Goal: Contribute content

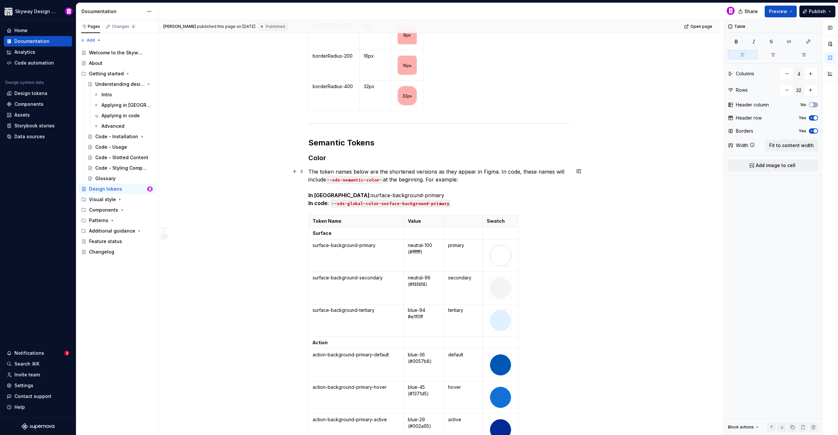
scroll to position [1468, 0]
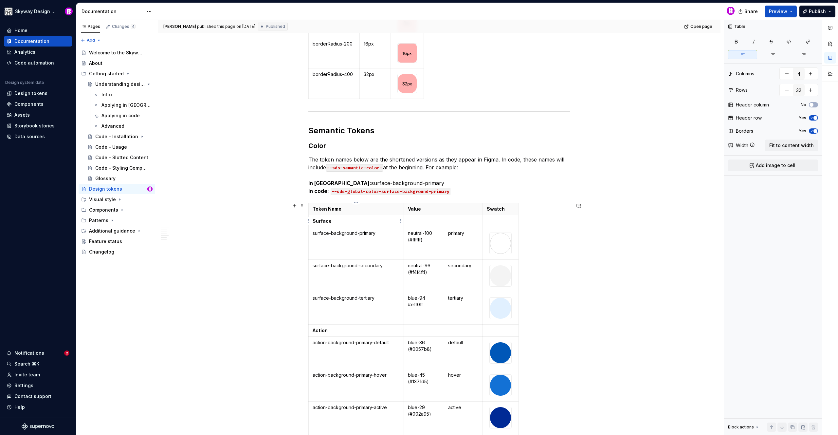
click at [347, 220] on p "Surface" at bounding box center [356, 221] width 87 height 7
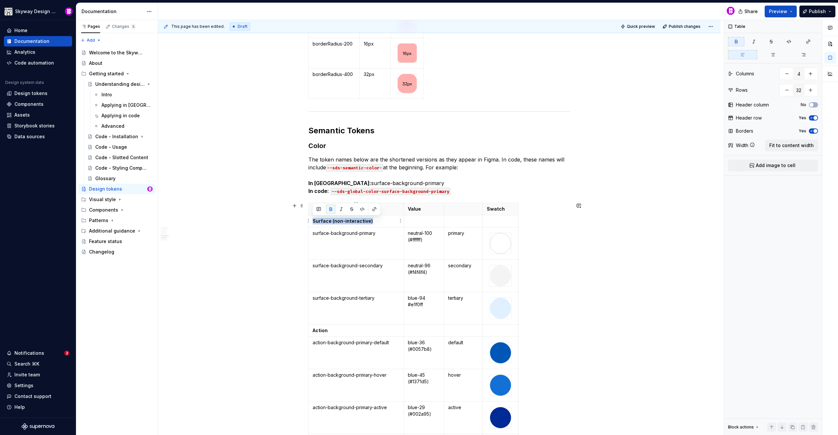
drag, startPoint x: 374, startPoint y: 221, endPoint x: 313, endPoint y: 222, distance: 60.9
click at [313, 222] on p "Surface (non-interactive)" at bounding box center [356, 221] width 87 height 7
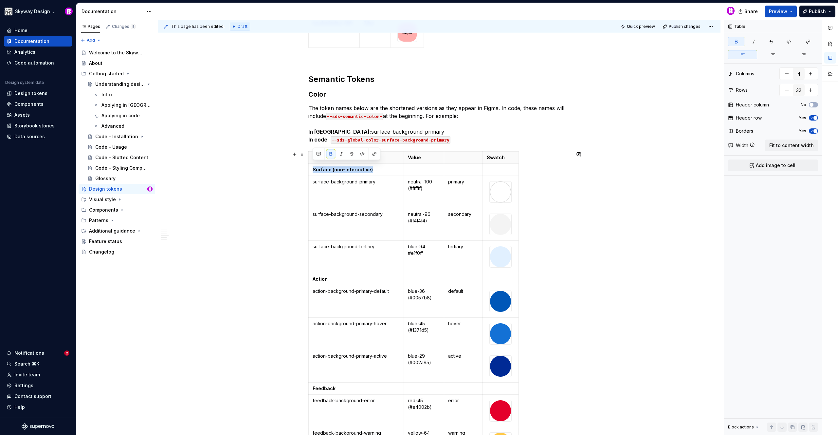
scroll to position [1527, 0]
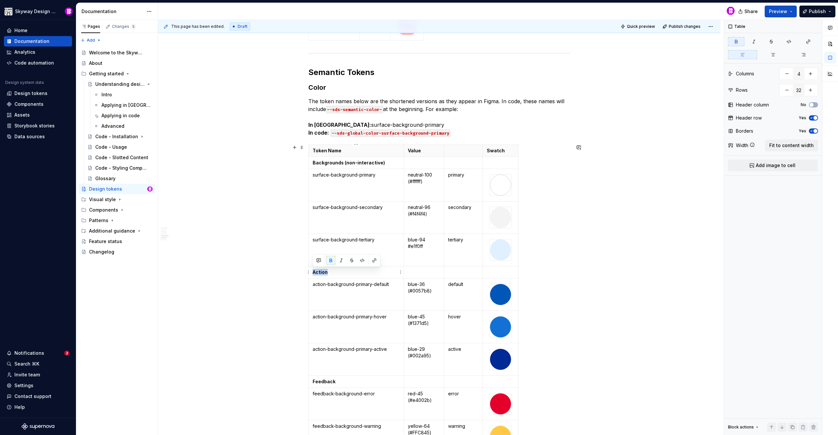
drag, startPoint x: 329, startPoint y: 271, endPoint x: 312, endPoint y: 272, distance: 17.0
click at [313, 272] on p "Action" at bounding box center [356, 272] width 87 height 7
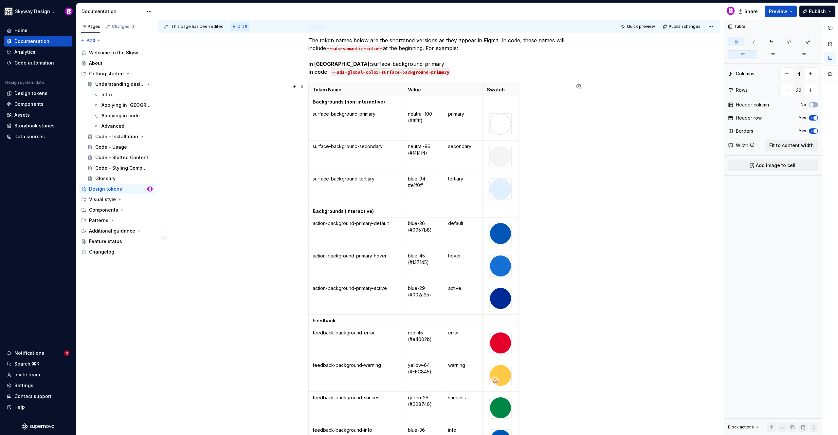
scroll to position [1639, 0]
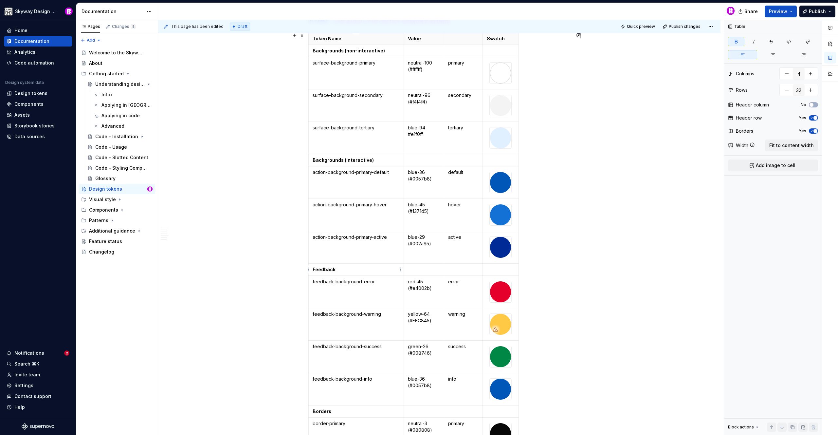
click at [311, 268] on td "Feedback" at bounding box center [356, 269] width 95 height 12
click at [270, 289] on div "Global tokens Color The token names below are the shortened versions as they ap…" at bounding box center [439, 49] width 562 height 3136
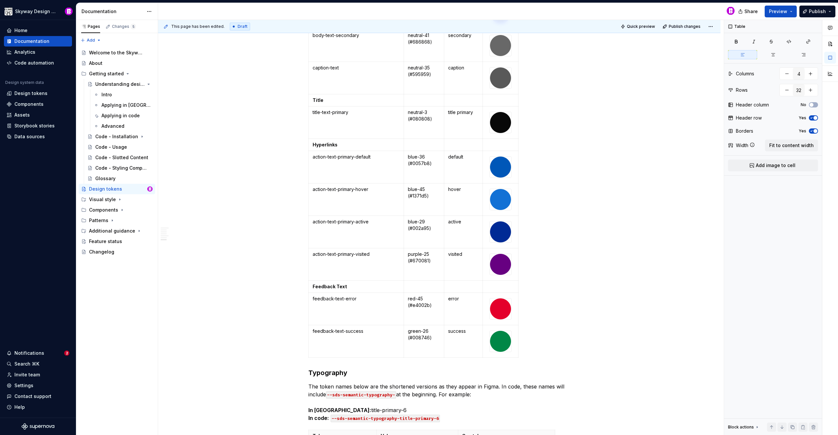
scroll to position [2169, 0]
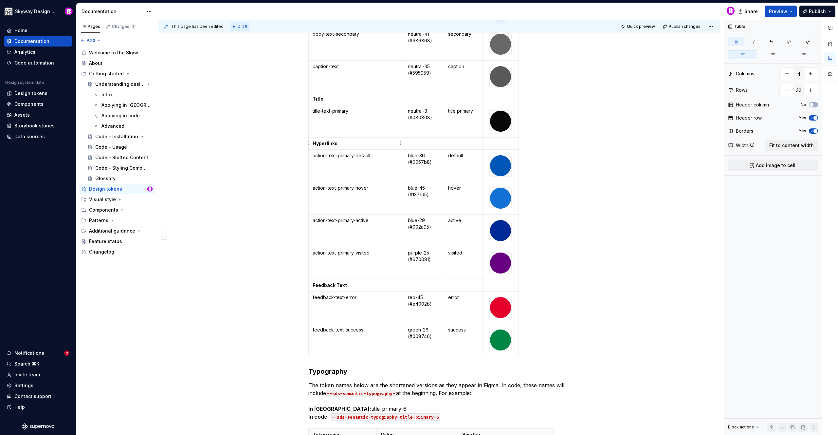
click at [314, 142] on strong "Hyperlinks" at bounding box center [325, 143] width 25 height 6
drag, startPoint x: 348, startPoint y: 284, endPoint x: 313, endPoint y: 285, distance: 35.4
click at [313, 285] on p "Feedback Text" at bounding box center [356, 285] width 87 height 7
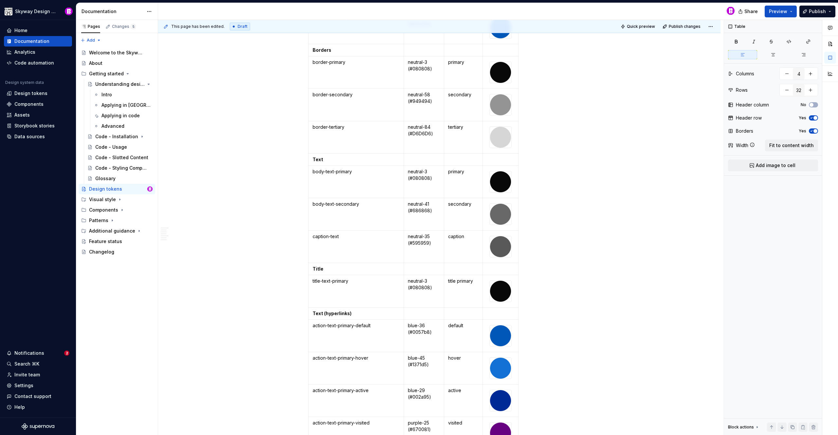
scroll to position [1995, 0]
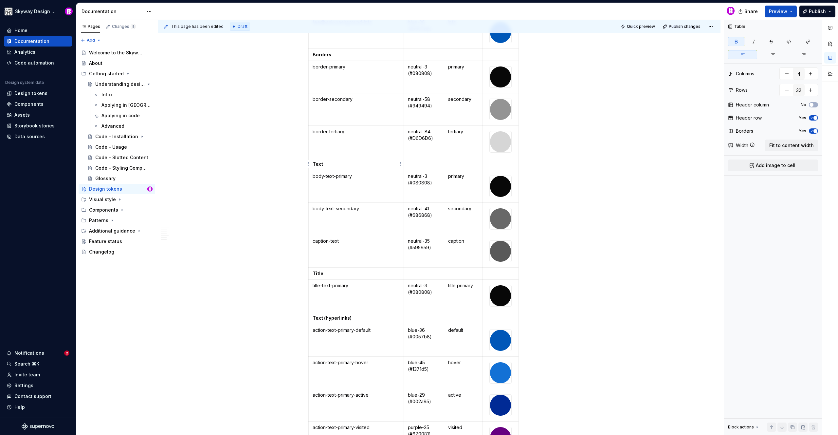
click at [327, 168] on td "Text" at bounding box center [356, 164] width 95 height 12
click at [230, 118] on div "This page has been edited. Draft Quick preview Publish changes Design tokens De…" at bounding box center [441, 227] width 566 height 415
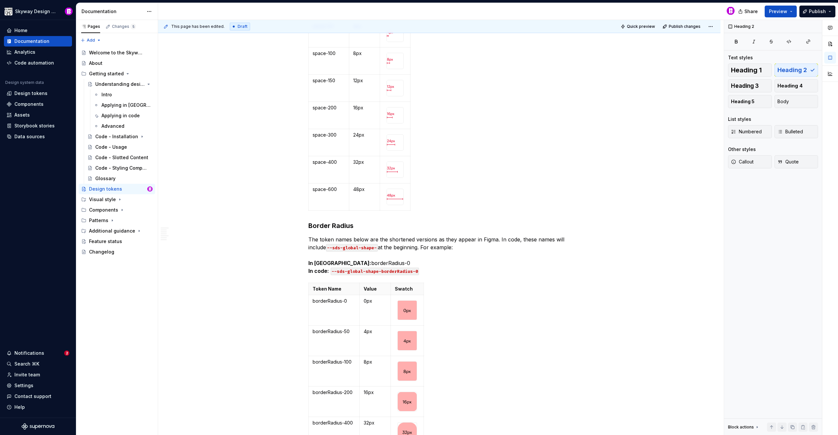
scroll to position [909, 0]
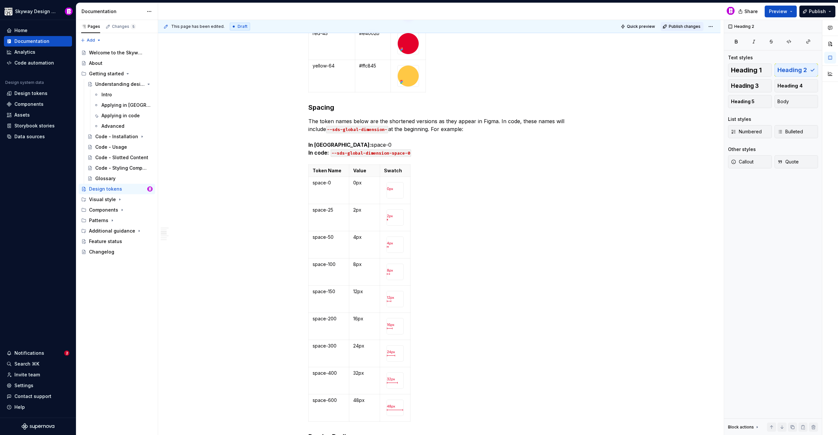
click at [685, 26] on span "Publish changes" at bounding box center [685, 26] width 32 height 5
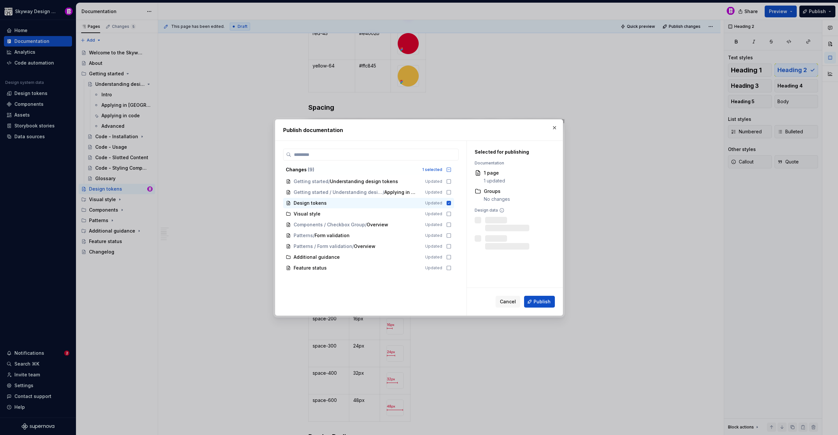
click at [550, 304] on button "Publish" at bounding box center [539, 302] width 31 height 12
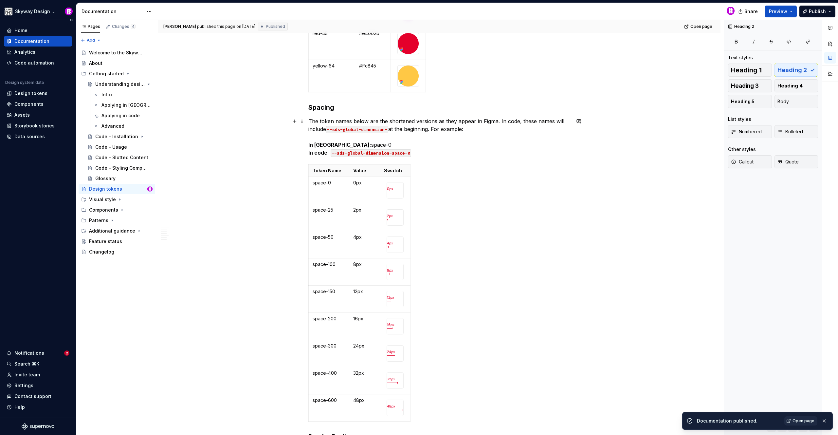
scroll to position [0, 0]
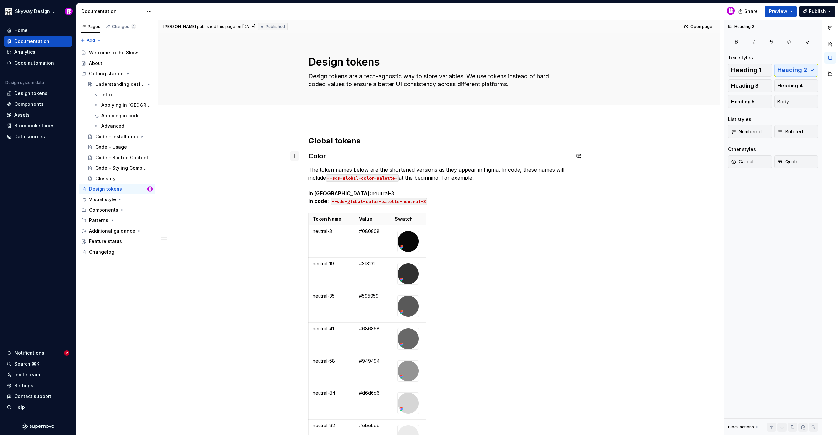
click at [296, 155] on button "button" at bounding box center [294, 155] width 9 height 9
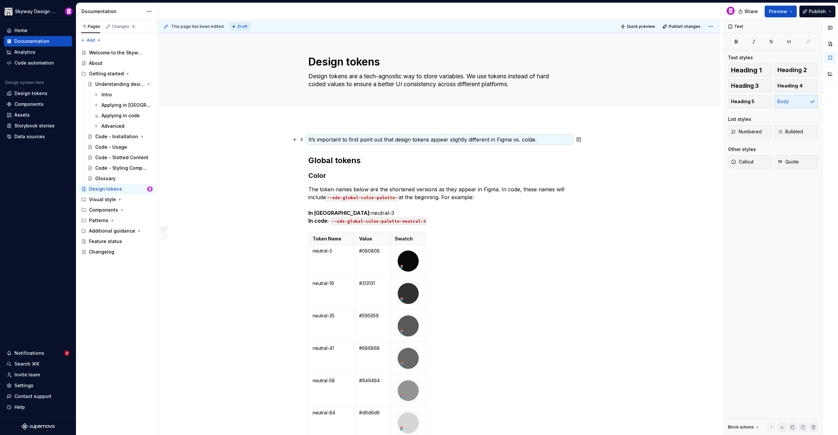
click at [544, 139] on p "It’s important to first point out that design tokens appear slightly different …" at bounding box center [439, 139] width 262 height 8
click at [543, 139] on p "It’s important to first point out that design tokens appear slightly different …" at bounding box center [439, 139] width 262 height 8
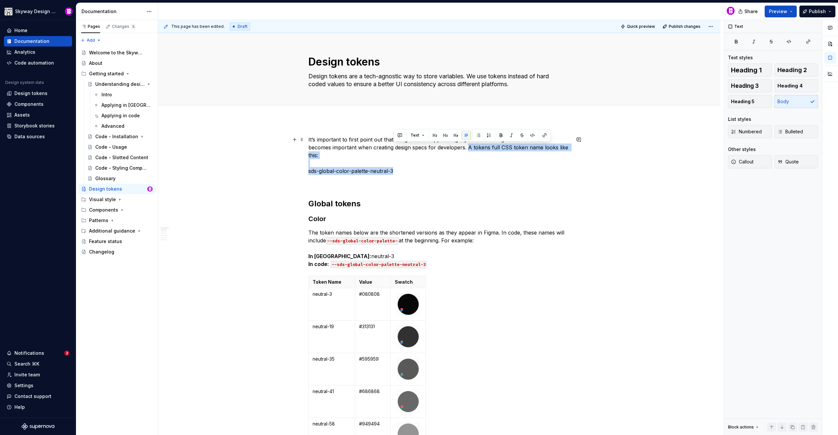
drag, startPoint x: 425, startPoint y: 168, endPoint x: 467, endPoint y: 145, distance: 48.2
click at [467, 145] on p "It’s important to first point out that design tokens appear slightly different …" at bounding box center [439, 154] width 262 height 39
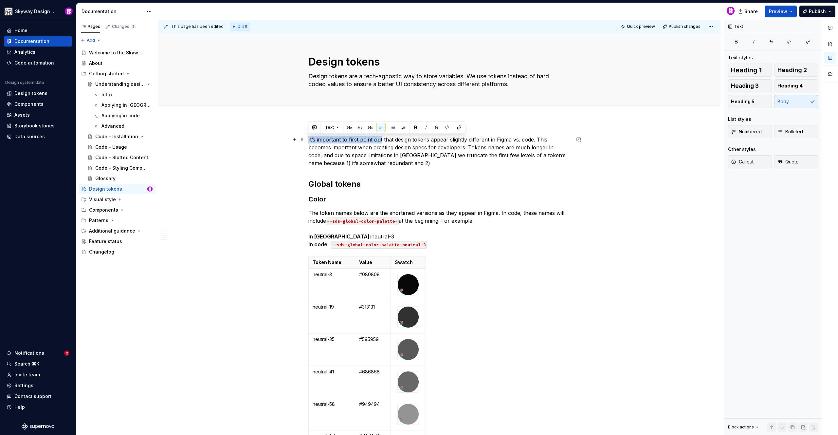
drag, startPoint x: 377, startPoint y: 140, endPoint x: 324, endPoint y: 155, distance: 54.5
drag, startPoint x: 383, startPoint y: 138, endPoint x: 402, endPoint y: 155, distance: 25.7
click at [384, 138] on p "Please note that design tokens appear slightly different in Figma vs. code. Thi…" at bounding box center [439, 150] width 262 height 31
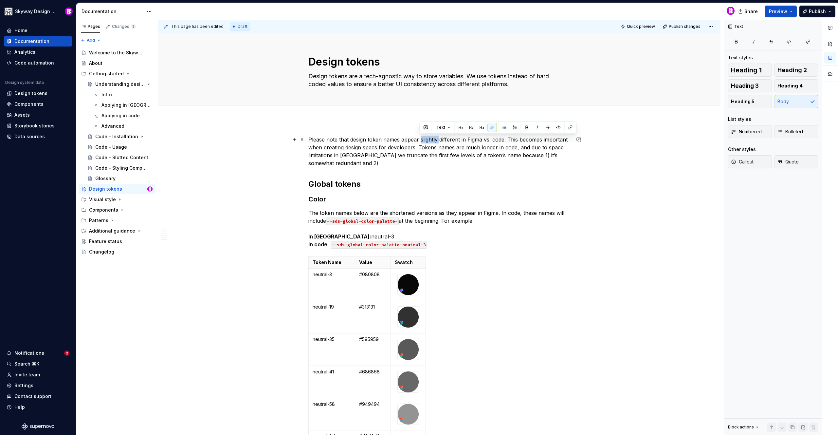
drag, startPoint x: 439, startPoint y: 139, endPoint x: 420, endPoint y: 140, distance: 19.1
click at [420, 140] on p "Please note that design token names appear slightly different in Figma vs. code…" at bounding box center [439, 150] width 262 height 31
click at [440, 138] on p "Please note that design token names appear different in Figma vs. code. This be…" at bounding box center [439, 150] width 262 height 31
click at [421, 146] on p "Please note that design token names appear differently in Figma vs. code. This …" at bounding box center [439, 150] width 262 height 31
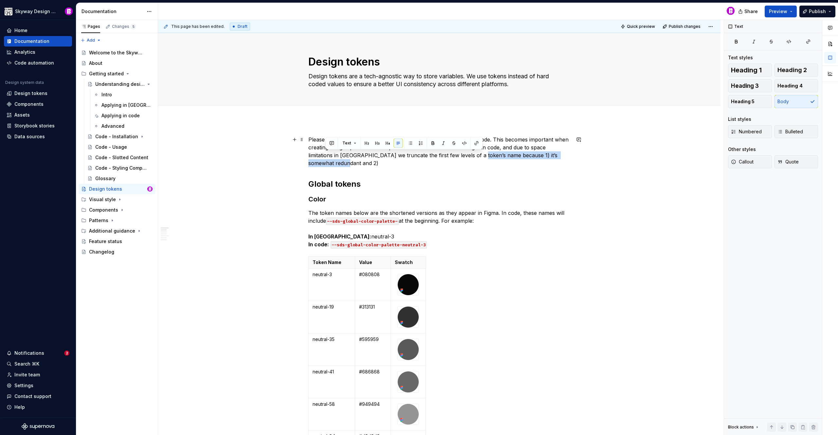
drag, startPoint x: 501, startPoint y: 163, endPoint x: 477, endPoint y: 154, distance: 25.3
click at [477, 154] on p "Please note that design token names appear differently in Figma vs. code. This …" at bounding box center [439, 150] width 262 height 31
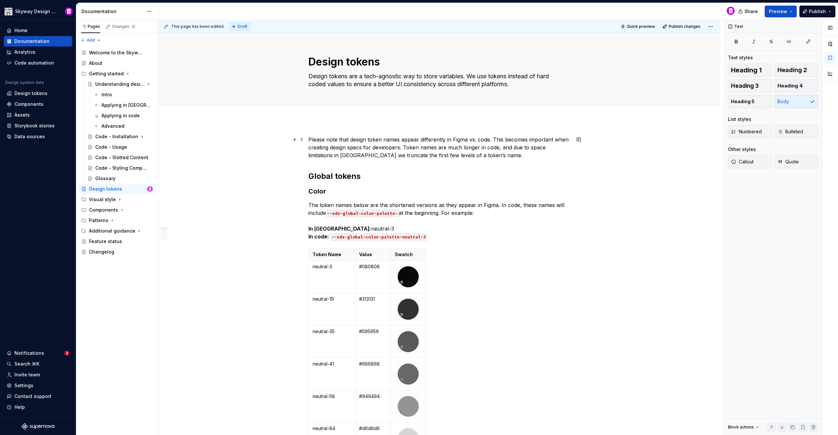
click at [432, 154] on p "Please note that design token names appear differently in Figma vs. code. This …" at bounding box center [439, 147] width 262 height 24
click at [486, 155] on p "Please note that design token names appear differently in Figma vs. code. This …" at bounding box center [439, 147] width 262 height 24
click at [465, 155] on p "Please note that design token names appear differently in Figma vs. code. This …" at bounding box center [439, 147] width 262 height 24
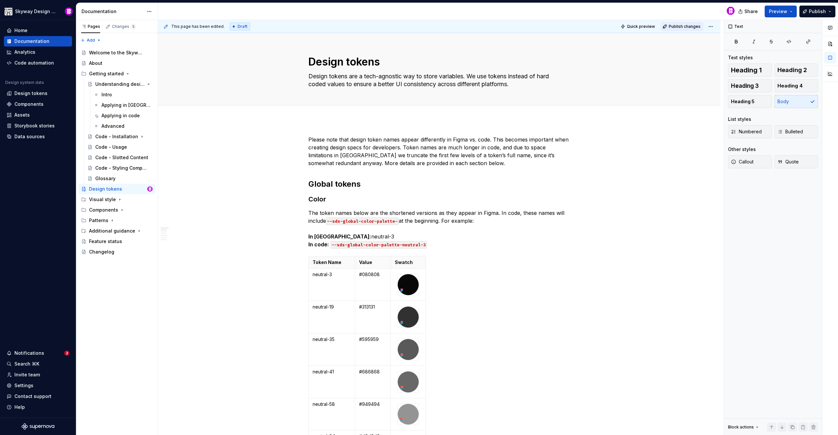
click at [685, 28] on span "Publish changes" at bounding box center [685, 26] width 32 height 5
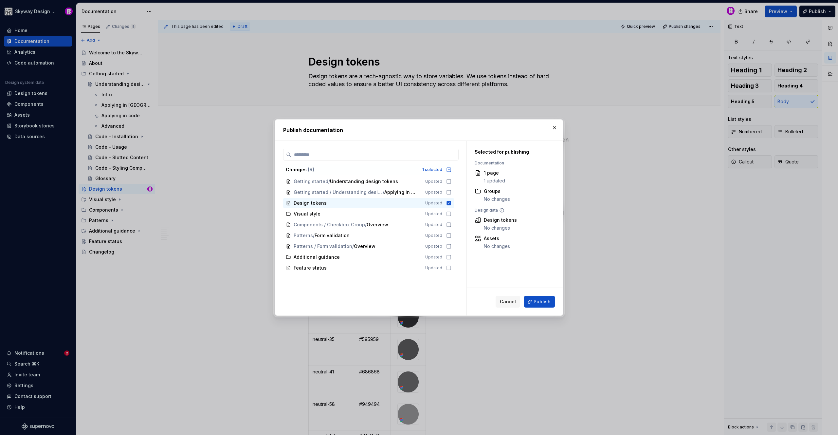
click at [538, 298] on span "Publish" at bounding box center [541, 301] width 17 height 7
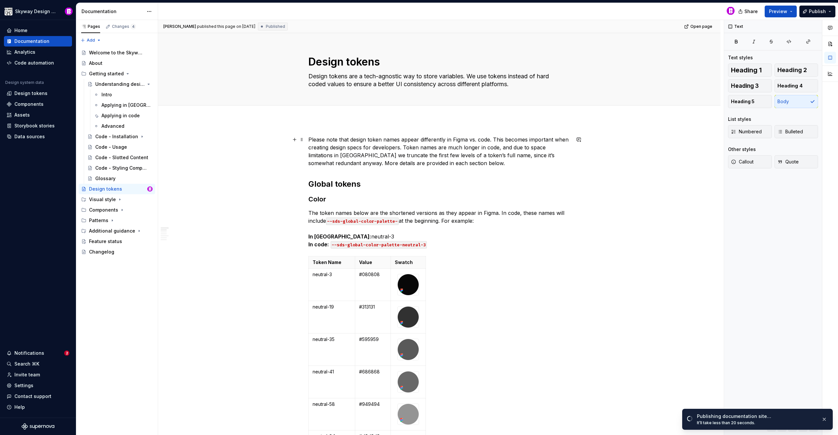
click at [441, 157] on p "Please note that design token names appear differently in Figma vs. code. This …" at bounding box center [439, 150] width 262 height 31
click at [407, 150] on p "Please note that design token names appear differently in Figma vs. code. This …" at bounding box center [439, 150] width 262 height 31
click at [404, 148] on p "Please note that design token names appear differently in Figma vs. code. This …" at bounding box center [439, 150] width 262 height 31
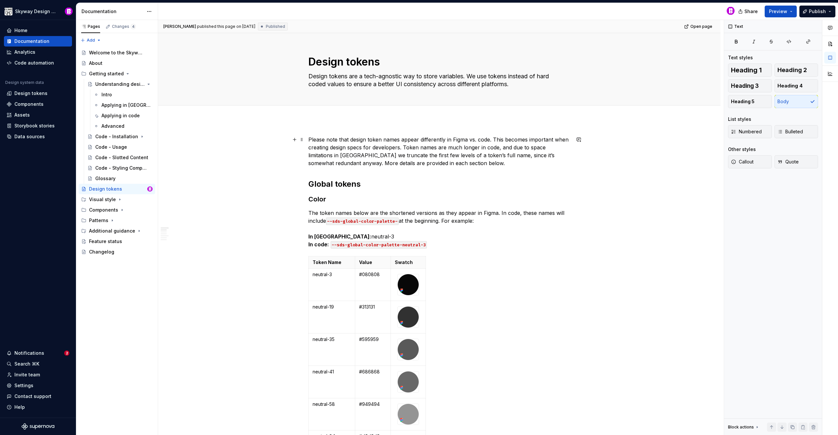
drag, startPoint x: 460, startPoint y: 147, endPoint x: 476, endPoint y: 171, distance: 28.6
click at [460, 147] on p "Please note that design token names appear differently in Figma vs. code. This …" at bounding box center [439, 150] width 262 height 31
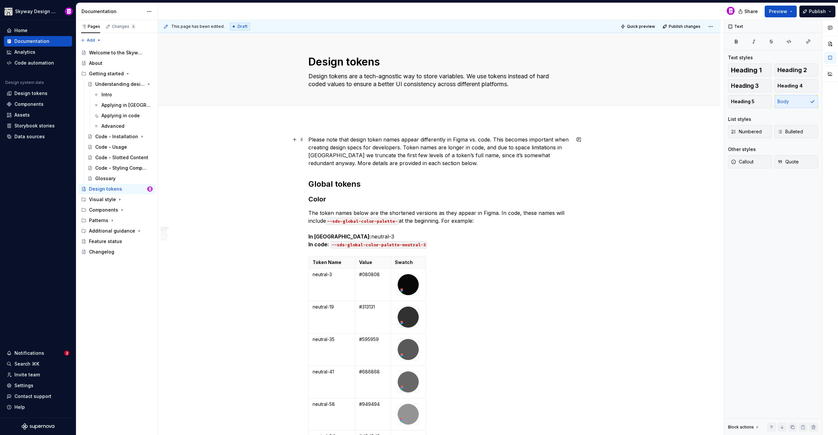
click at [511, 157] on p "Please note that design token names appear differently in Figma vs. code. This …" at bounding box center [439, 150] width 262 height 31
click at [384, 154] on p "Please note that design token names appear differently in Figma vs. code. This …" at bounding box center [439, 150] width 262 height 31
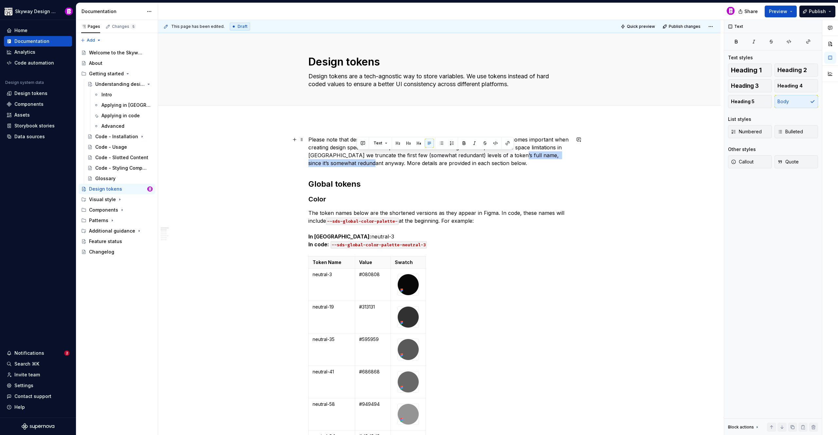
drag, startPoint x: 356, startPoint y: 163, endPoint x: 512, endPoint y: 156, distance: 155.9
click at [512, 156] on p "Please note that design token names appear differently in Figma vs. code. This …" at bounding box center [439, 150] width 262 height 31
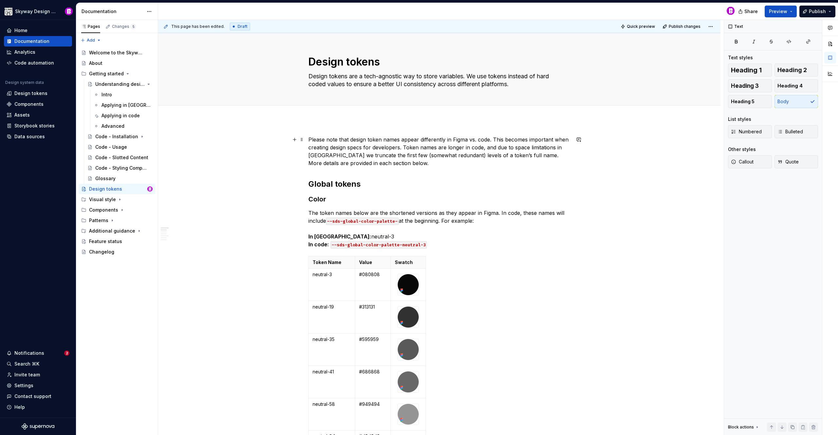
click at [410, 163] on p "Please note that design token names appear differently in Figma vs. code. This …" at bounding box center [439, 150] width 262 height 31
click at [680, 28] on span "Publish changes" at bounding box center [685, 26] width 32 height 5
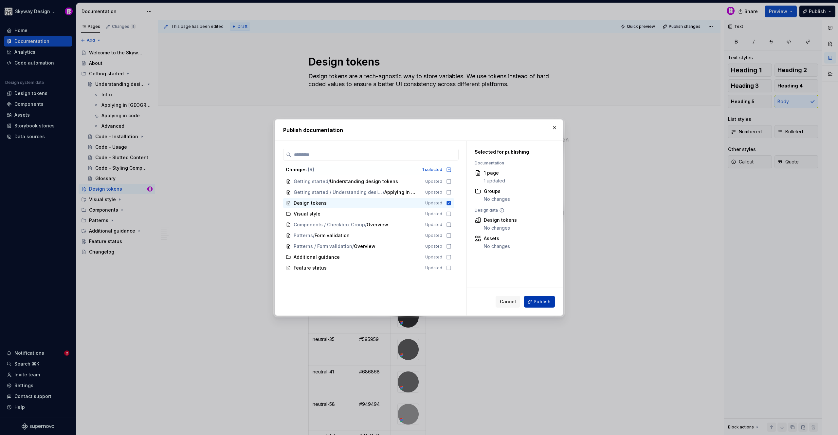
click at [545, 301] on span "Publish" at bounding box center [541, 301] width 17 height 7
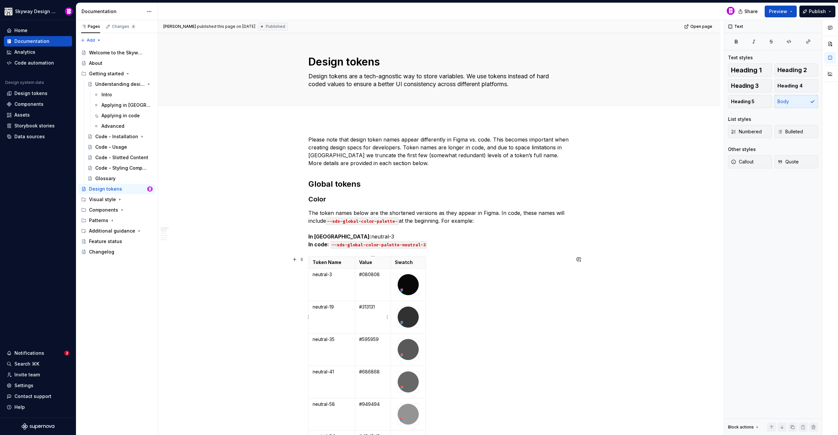
type textarea "*"
